Goal: Task Accomplishment & Management: Complete application form

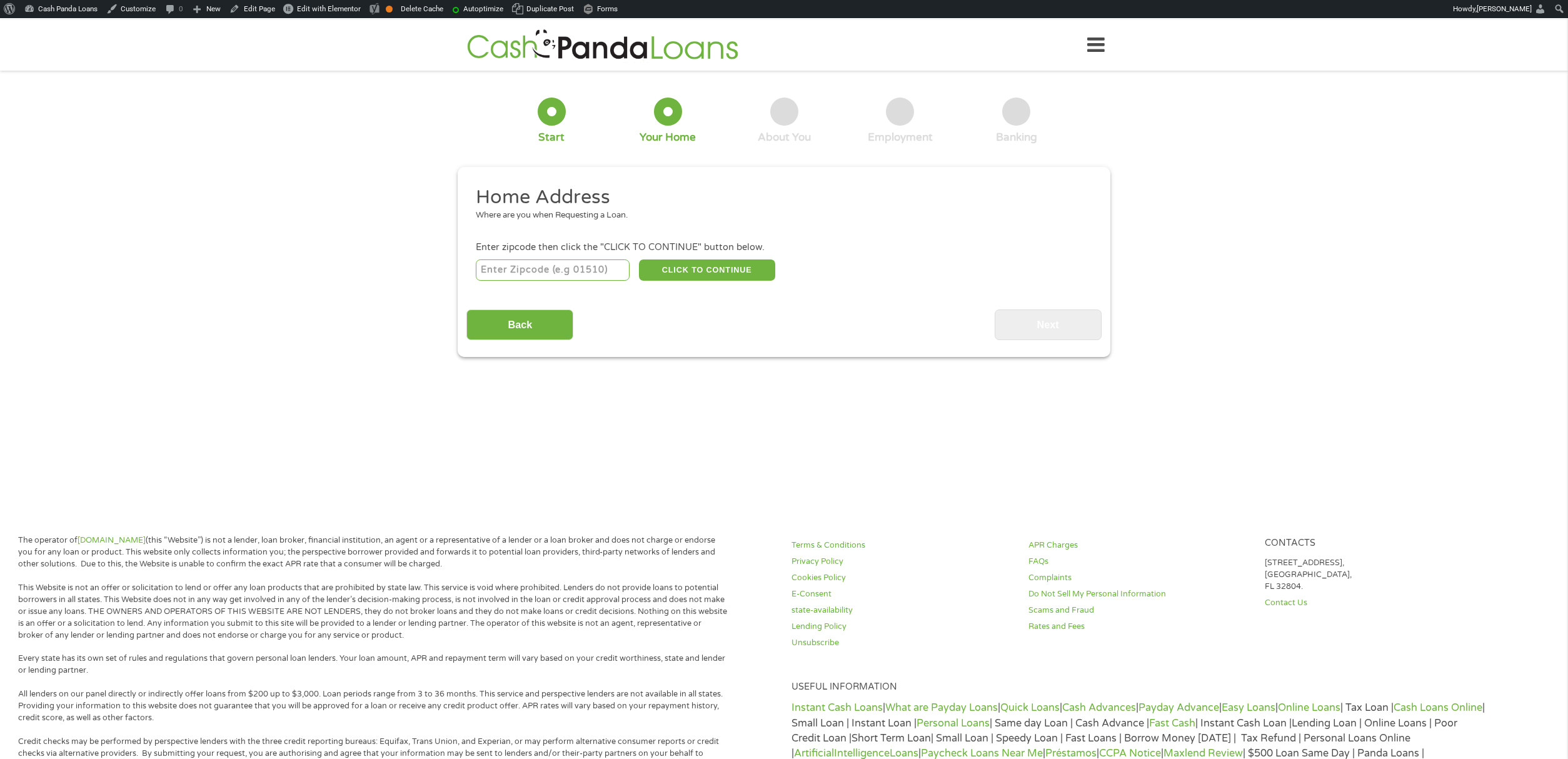
click at [613, 273] on input "number" at bounding box center [553, 270] width 154 height 21
type input "90210"
click at [736, 271] on button "CLICK TO CONTINUE" at bounding box center [707, 270] width 136 height 21
type input "90210"
type input "[PERSON_NAME][GEOGRAPHIC_DATA]"
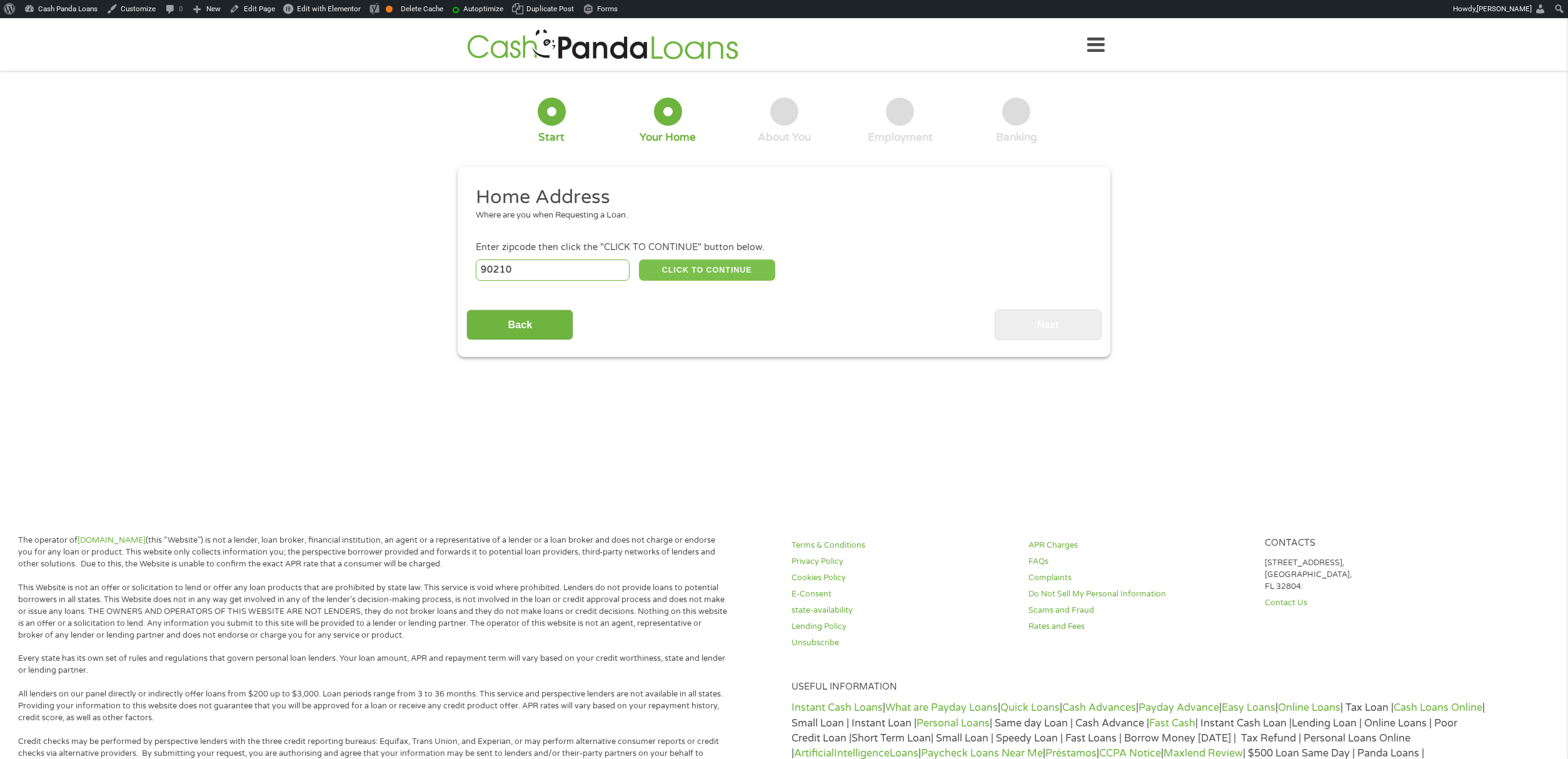
select select "[US_STATE]"
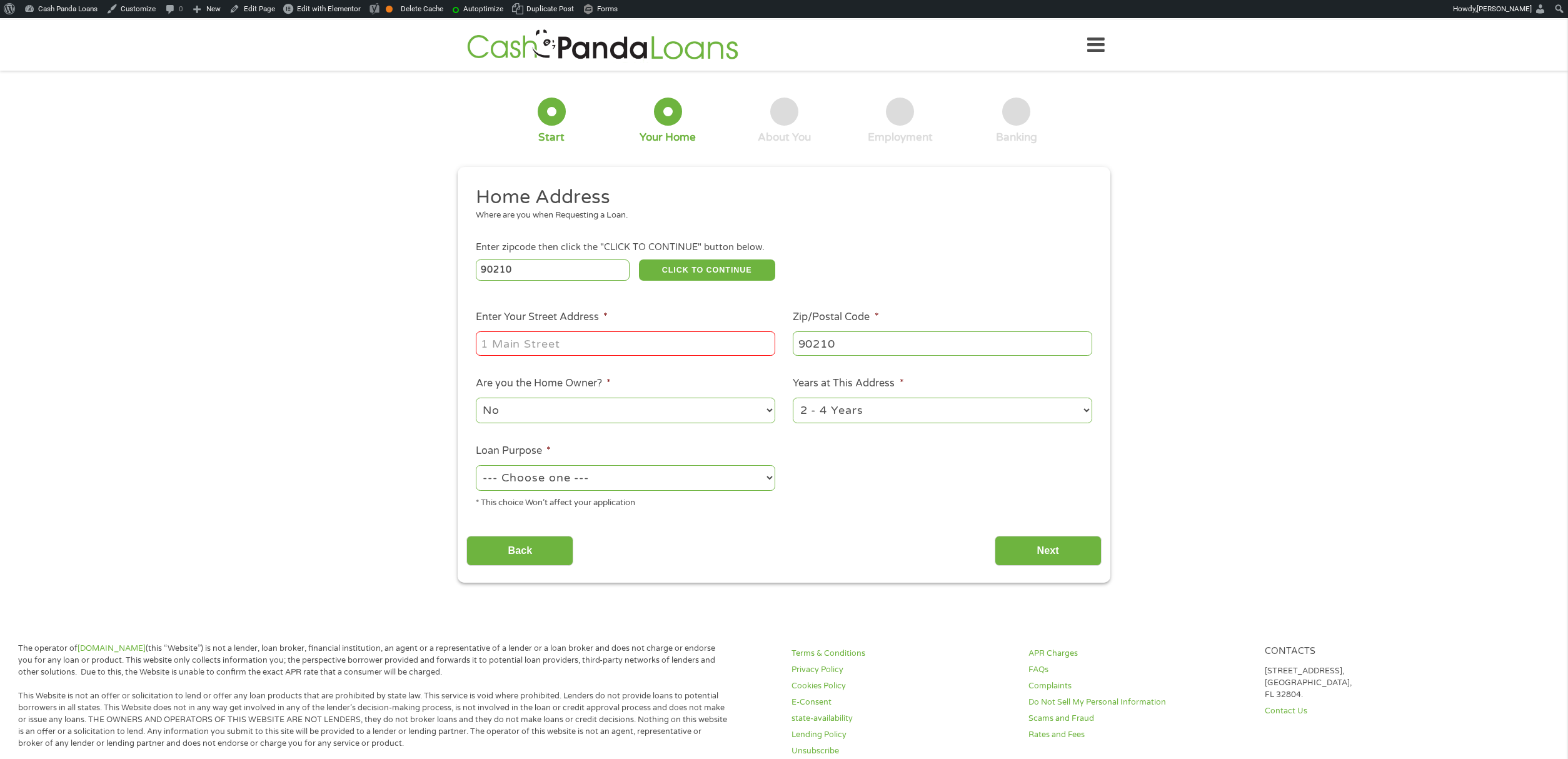
click at [660, 338] on input "Enter Your Street Address *" at bounding box center [625, 344] width 299 height 24
type input "[STREET_ADDRESS]"
click at [556, 483] on select "--- Choose one --- Pay Bills Debt Consolidation Home Improvement Major Purchase…" at bounding box center [625, 478] width 299 height 26
select select "debtconsolidation"
click at [476, 465] on select "--- Choose one --- Pay Bills Debt Consolidation Home Improvement Major Purchase…" at bounding box center [625, 478] width 299 height 26
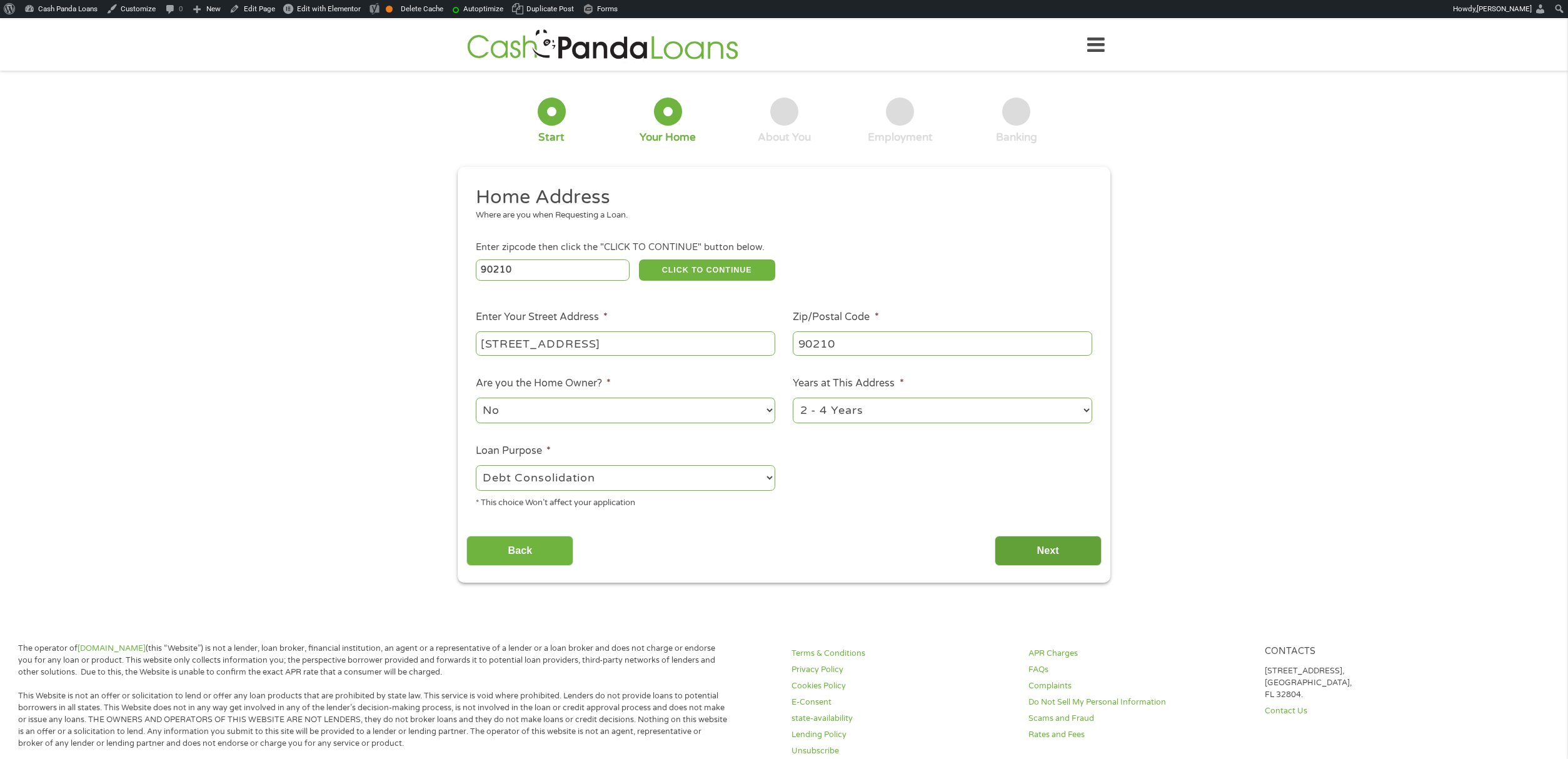
click at [1028, 548] on input "Next" at bounding box center [1048, 551] width 107 height 31
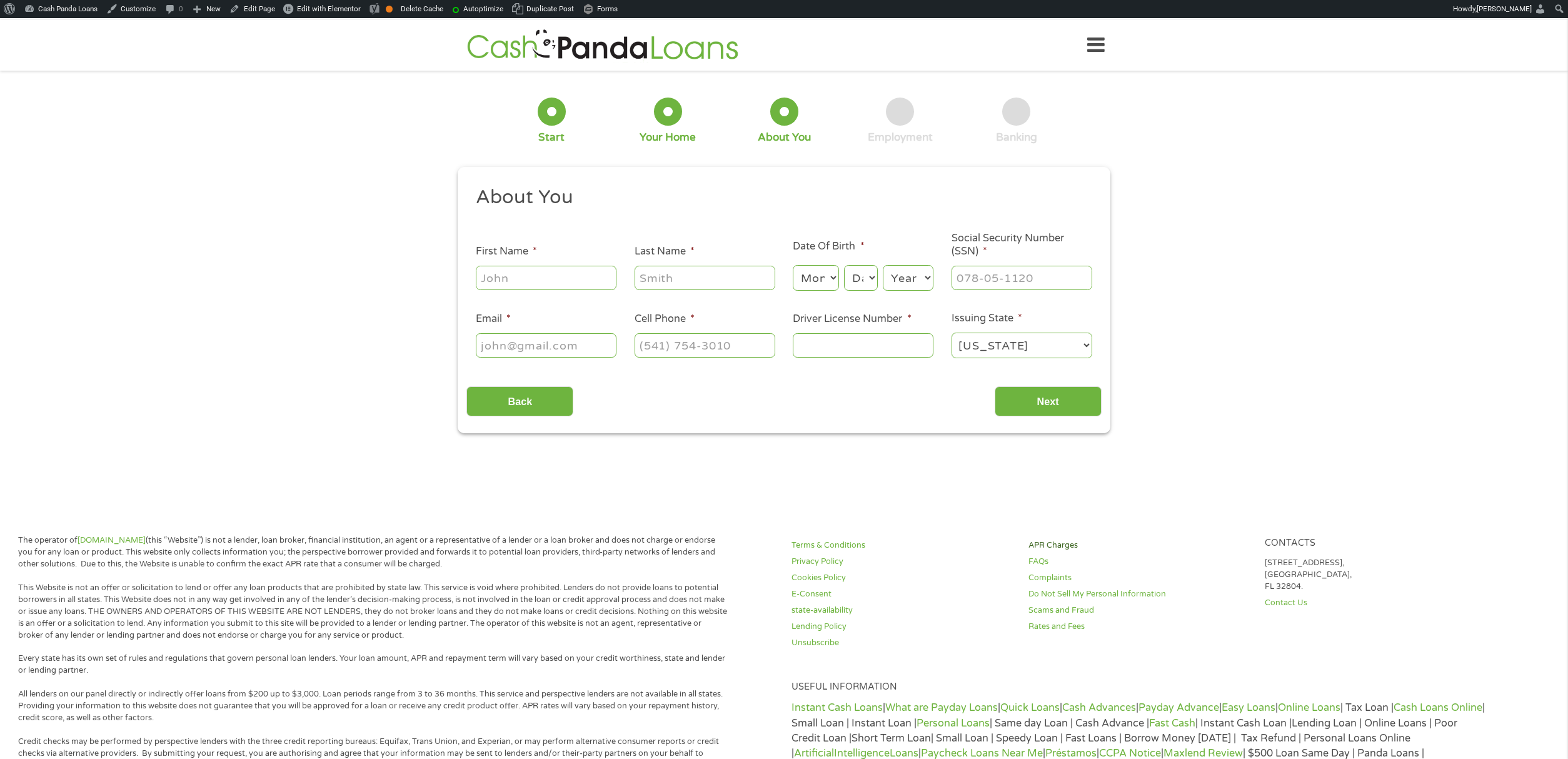
scroll to position [5, 5]
click at [536, 278] on input "First Name *" at bounding box center [546, 278] width 141 height 24
type input "[PERSON_NAME]"
type input "smoth"
click at [809, 283] on select "Month 1 2 3 4 5 6 7 8 9 10 11 12" at bounding box center [816, 278] width 46 height 26
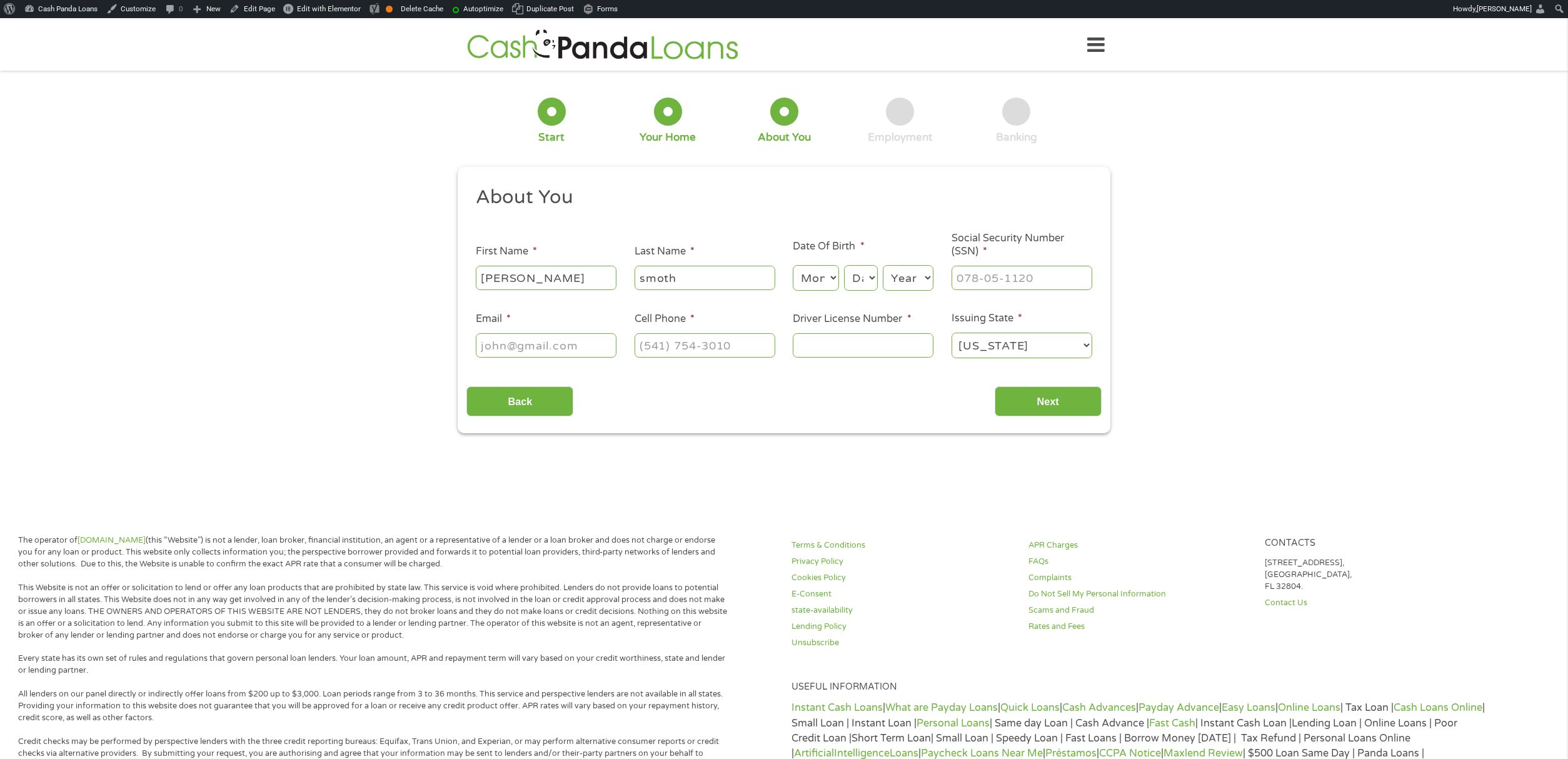
select select "1"
click at [793, 265] on select "Month 1 2 3 4 5 6 7 8 9 10 11 12" at bounding box center [816, 278] width 46 height 26
click at [870, 273] on select "Day 1 2 3 4 5 6 7 8 9 10 11 12 13 14 15 16 17 18 19 20 21 22 23 24 25 26 27 28 …" at bounding box center [861, 278] width 34 height 26
select select "5"
click at [844, 265] on select "Day 1 2 3 4 5 6 7 8 9 10 11 12 13 14 15 16 17 18 19 20 21 22 23 24 25 26 27 28 …" at bounding box center [861, 278] width 34 height 26
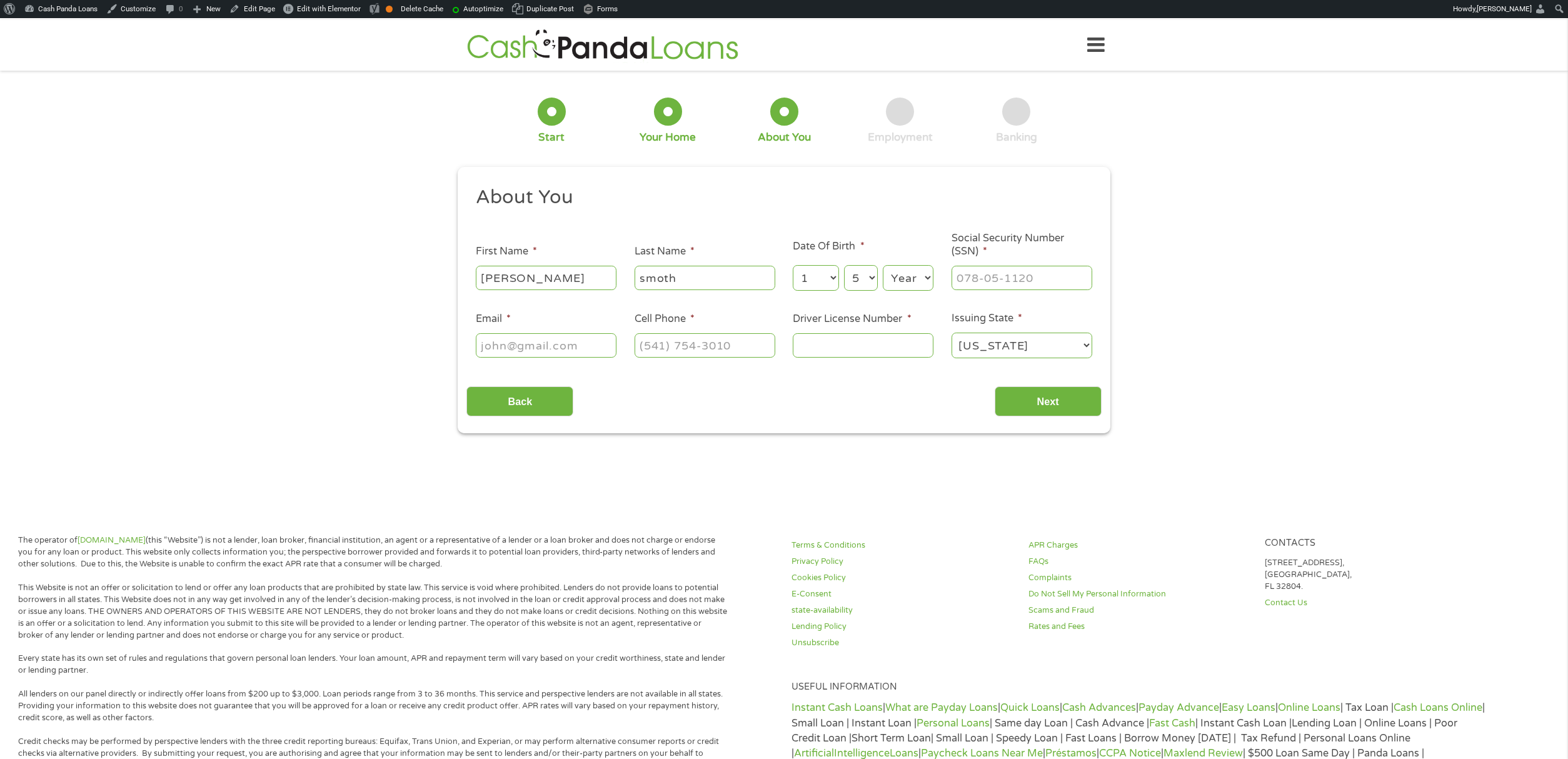
click at [909, 271] on select "Year [DATE] 2006 2005 2004 2003 2002 2001 2000 1999 1998 1997 1996 1995 1994 19…" at bounding box center [908, 278] width 51 height 26
select select "2003"
click at [883, 265] on select "Year [DATE] 2006 2005 2004 2003 2002 2001 2000 1999 1998 1997 1996 1995 1994 19…" at bounding box center [908, 278] width 51 height 26
click at [984, 267] on input "___-__-____" at bounding box center [1021, 278] width 141 height 24
type input "365-54-7484"
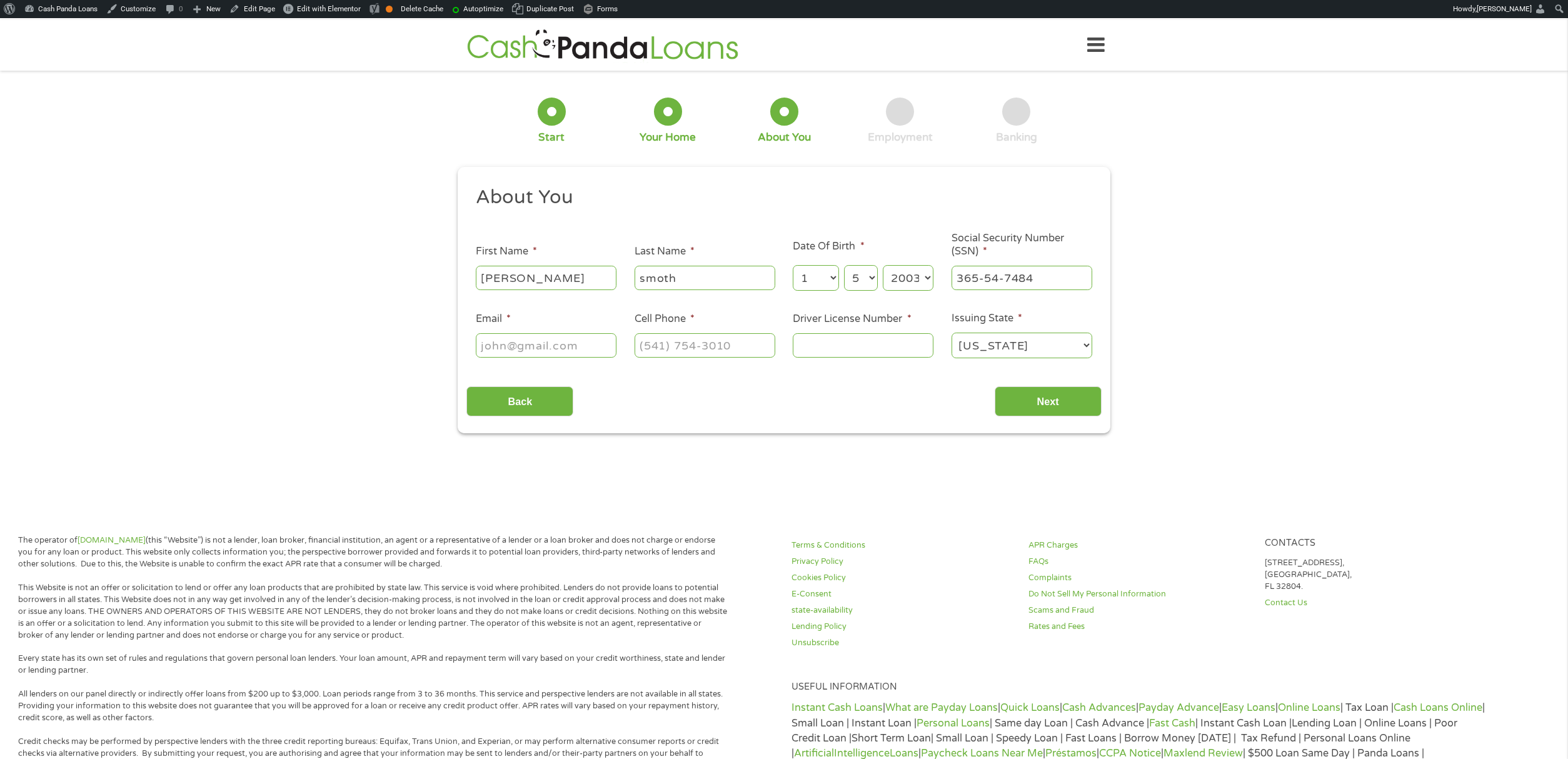
click at [527, 345] on input "Email *" at bounding box center [546, 345] width 141 height 24
type input "[EMAIL_ADDRESS][DOMAIN_NAME]"
type input "[PHONE_NUMBER]"
click at [846, 334] on input "Driver License Number *" at bounding box center [863, 345] width 141 height 24
type input "363673673"
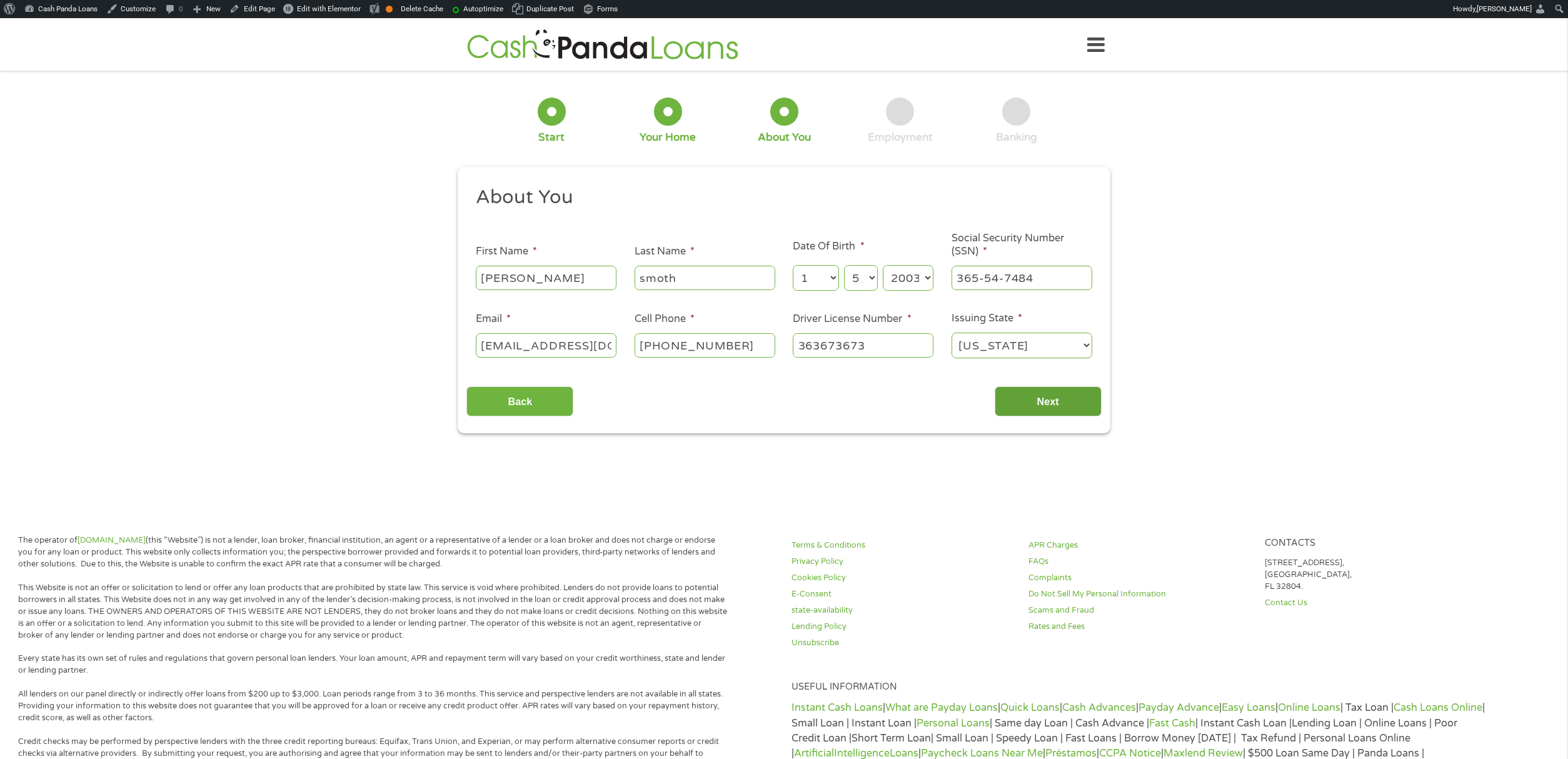
click at [1057, 406] on input "Next" at bounding box center [1048, 402] width 107 height 31
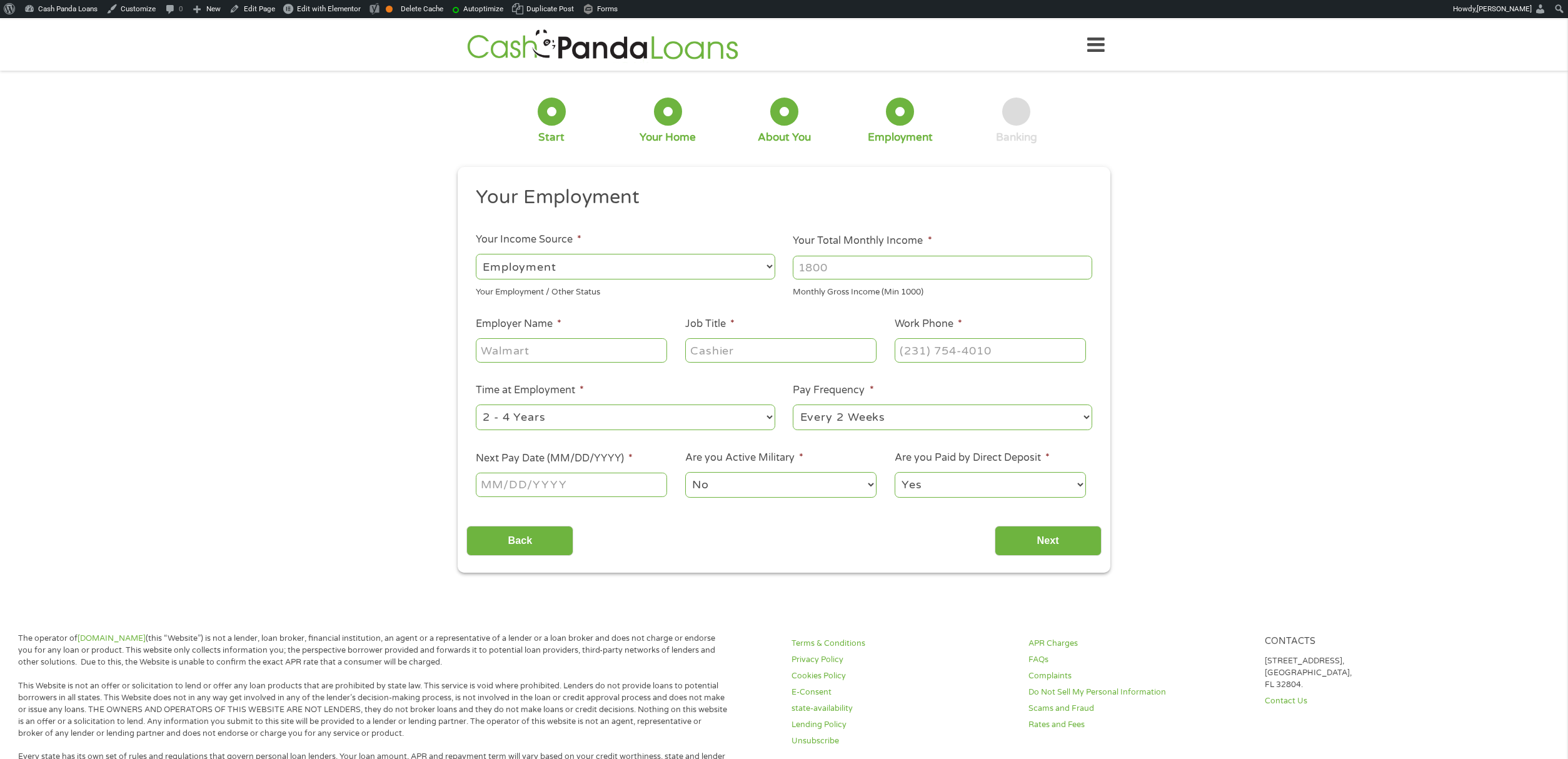
click at [593, 487] on input "Next Pay Date (MM/DD/YYYY) *" at bounding box center [572, 485] width 191 height 24
click at [567, 482] on body "Home Get Loan Offer How it works FAQs Blog Cash Loans Quick Loans Online Loans …" at bounding box center [784, 661] width 1568 height 1283
click at [552, 489] on input "[DATE]" at bounding box center [572, 485] width 191 height 24
type input "[DATE]"
